Goal: Information Seeking & Learning: Compare options

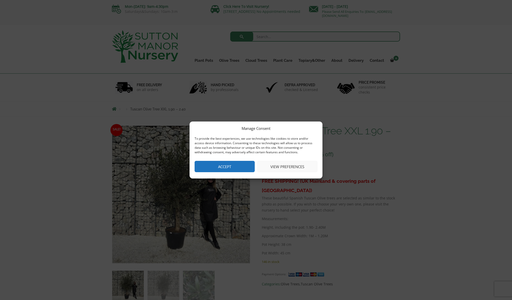
click at [232, 164] on button "Accept" at bounding box center [224, 166] width 60 height 11
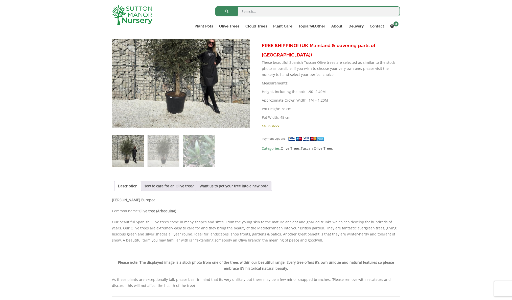
scroll to position [128, 0]
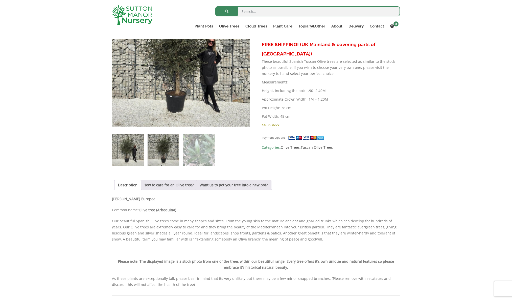
click at [168, 150] on img at bounding box center [163, 150] width 32 height 32
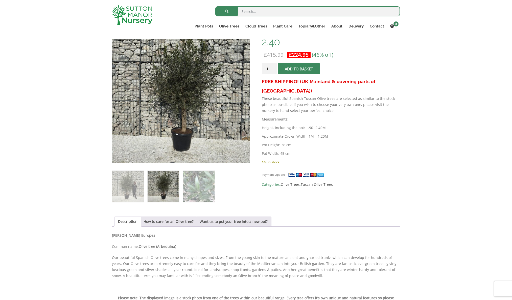
scroll to position [50, 0]
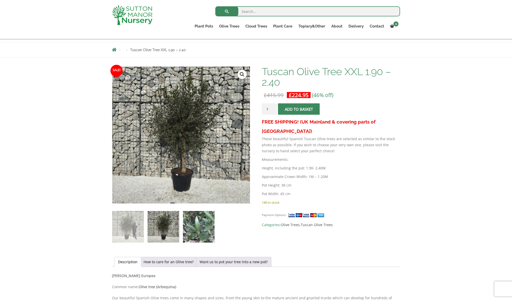
click at [199, 232] on img at bounding box center [199, 227] width 32 height 32
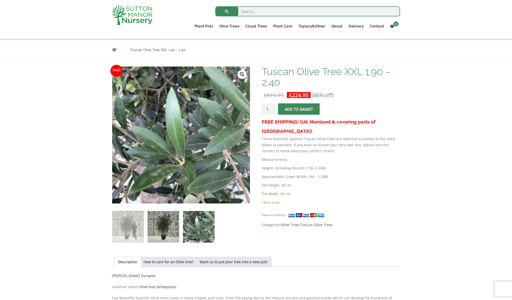
click at [170, 229] on img at bounding box center [163, 227] width 32 height 32
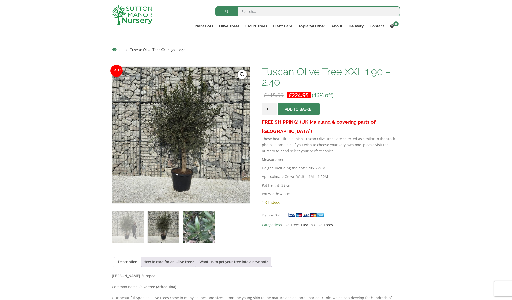
click at [200, 220] on img at bounding box center [199, 227] width 32 height 32
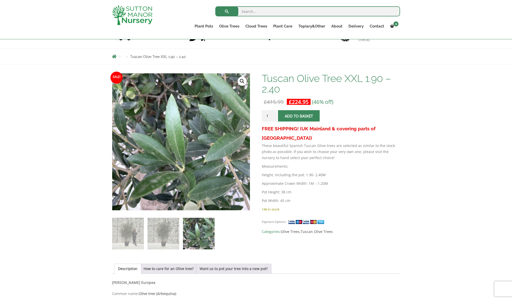
scroll to position [5, 0]
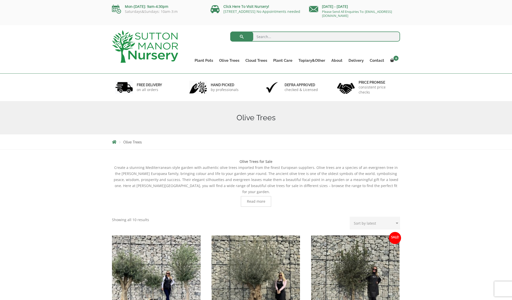
scroll to position [88, 0]
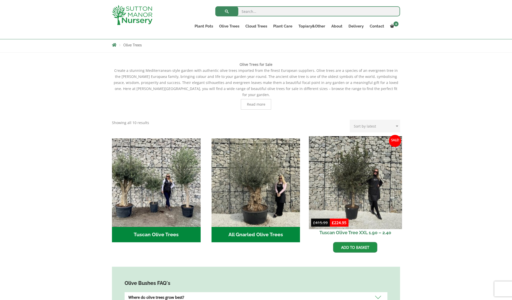
click at [356, 184] on img at bounding box center [355, 182] width 93 height 93
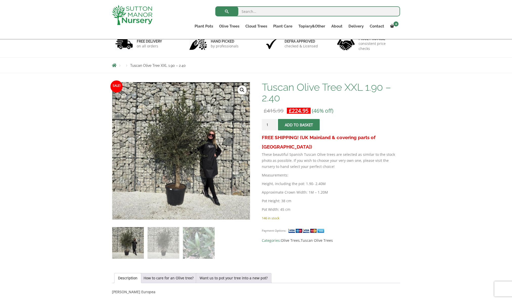
scroll to position [72, 0]
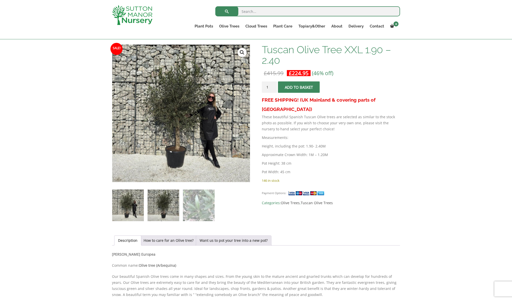
click at [162, 208] on img at bounding box center [163, 206] width 32 height 32
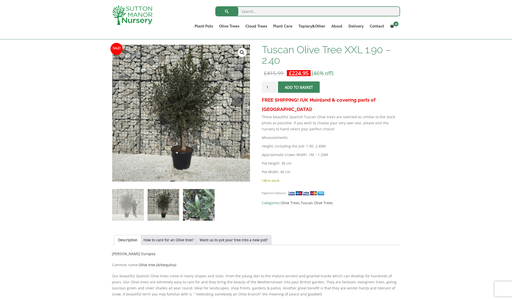
click at [193, 203] on img at bounding box center [199, 205] width 32 height 32
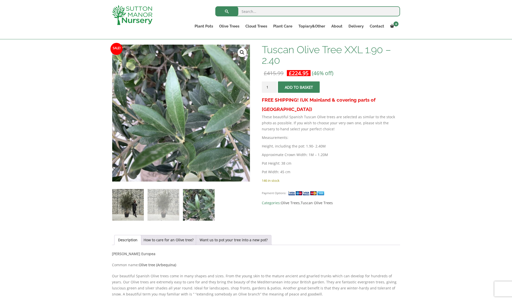
click at [130, 207] on img at bounding box center [128, 205] width 32 height 32
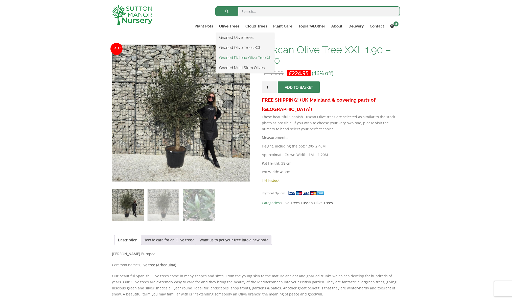
click at [236, 58] on link "Gnarled Plateau Olive Tree XL" at bounding box center [245, 58] width 58 height 8
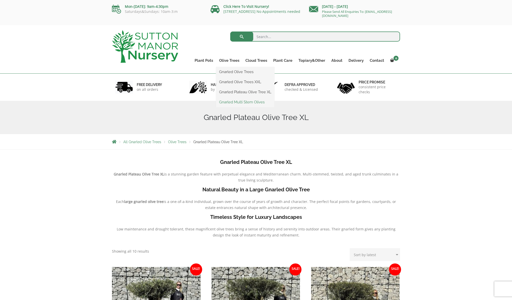
click at [233, 103] on link "Gnarled Multi Stem Olives" at bounding box center [245, 102] width 58 height 8
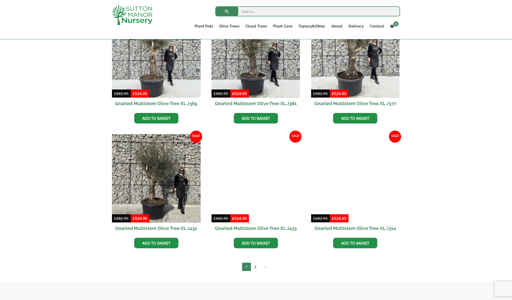
scroll to position [802, 0]
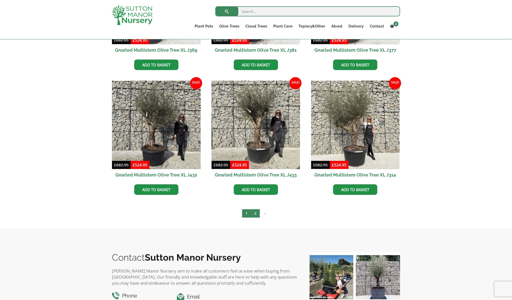
click at [253, 215] on link "2" at bounding box center [255, 214] width 9 height 8
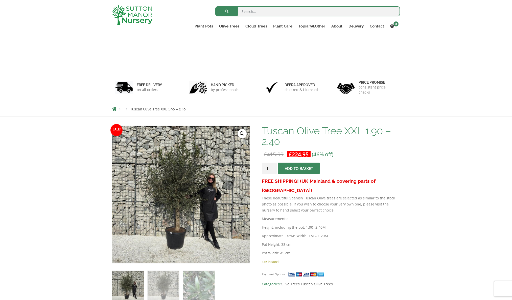
scroll to position [72, 0]
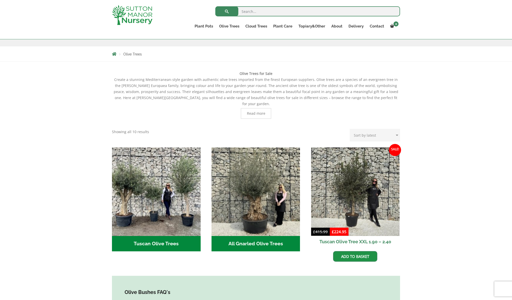
scroll to position [88, 0]
